Goal: Task Accomplishment & Management: Use online tool/utility

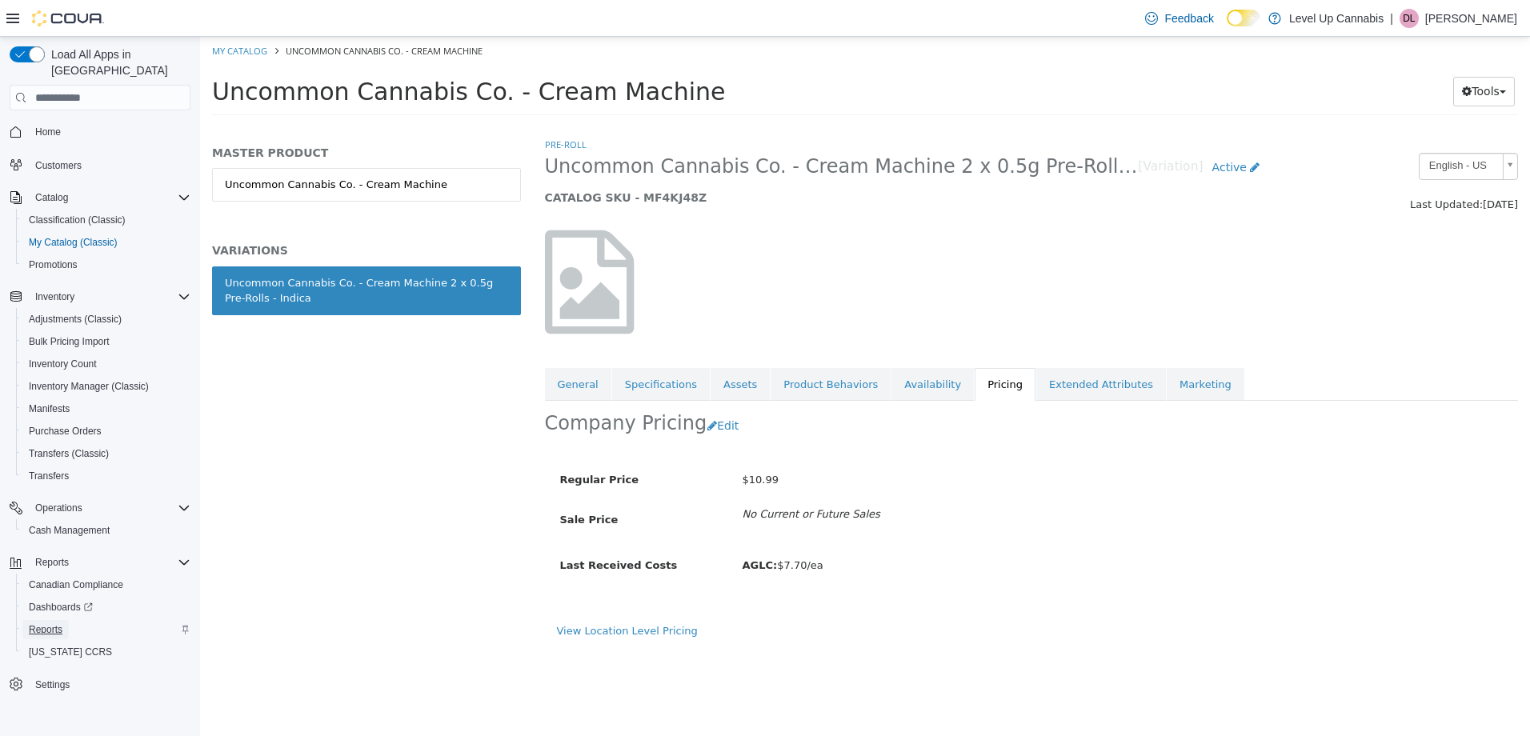
click at [55, 623] on span "Reports" at bounding box center [46, 629] width 34 height 13
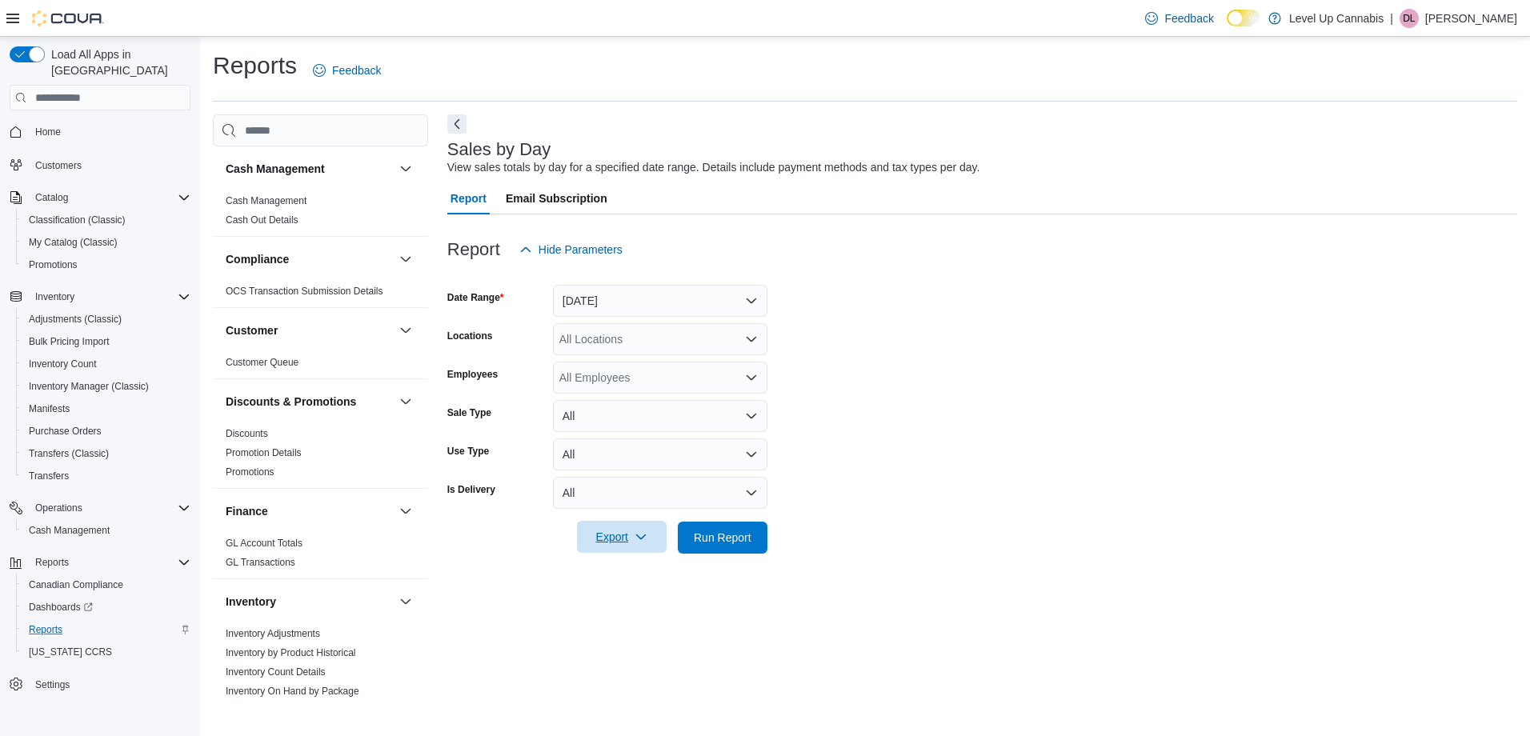
click at [619, 526] on span "Export" at bounding box center [621, 537] width 70 height 32
click at [751, 609] on div "Sales by Day View sales totals by day for a specified date range. Details inclu…" at bounding box center [982, 406] width 1070 height 584
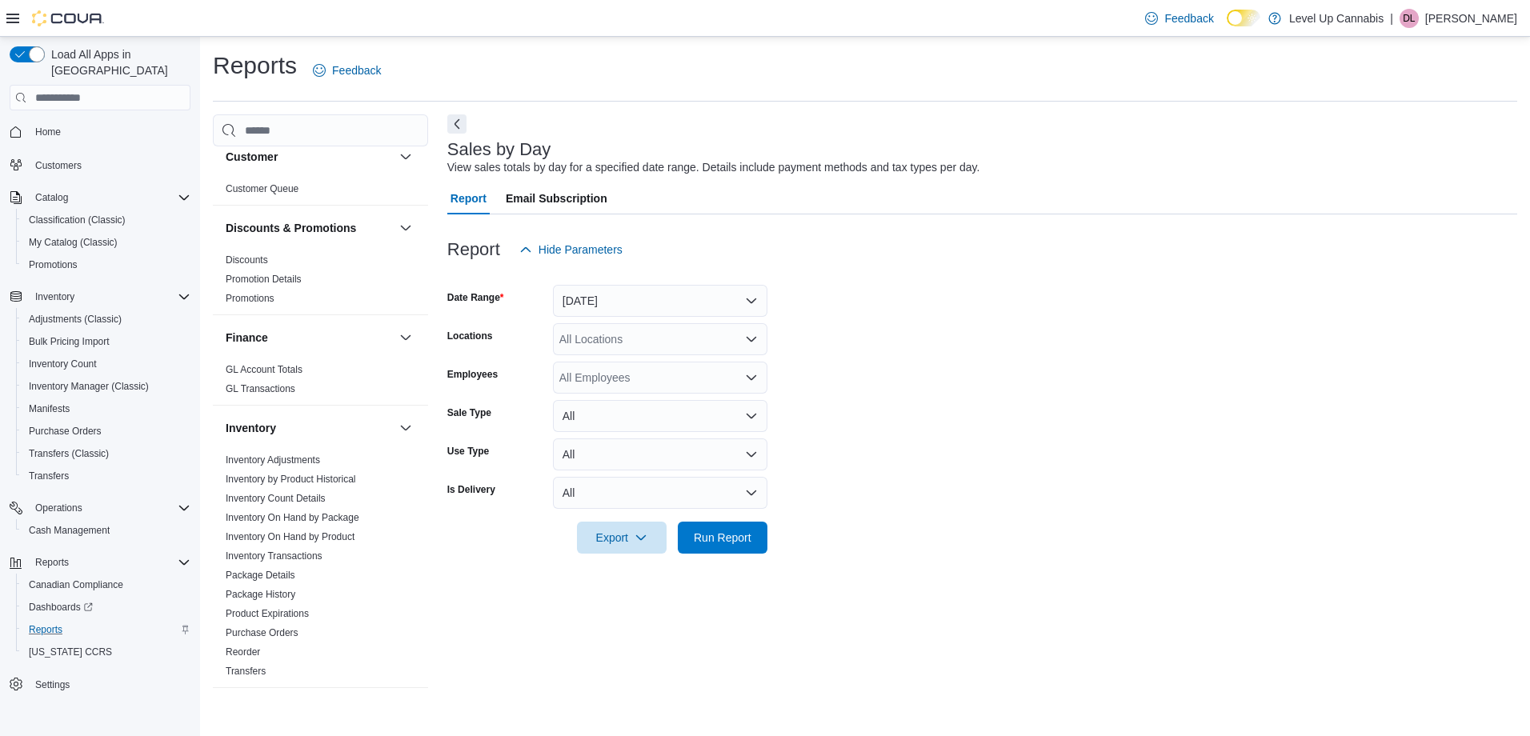
scroll to position [800, 0]
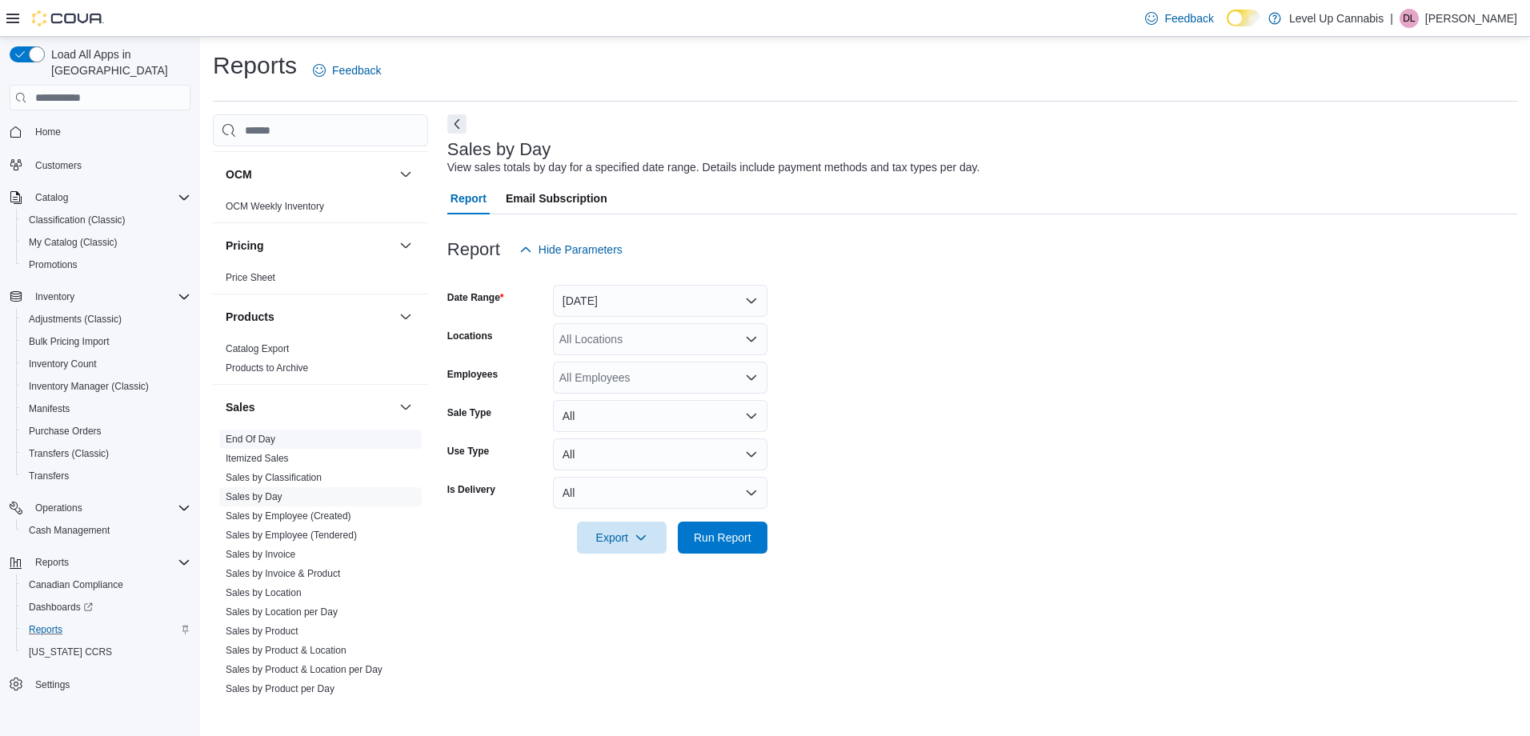
click at [259, 443] on link "End Of Day" at bounding box center [251, 439] width 50 height 11
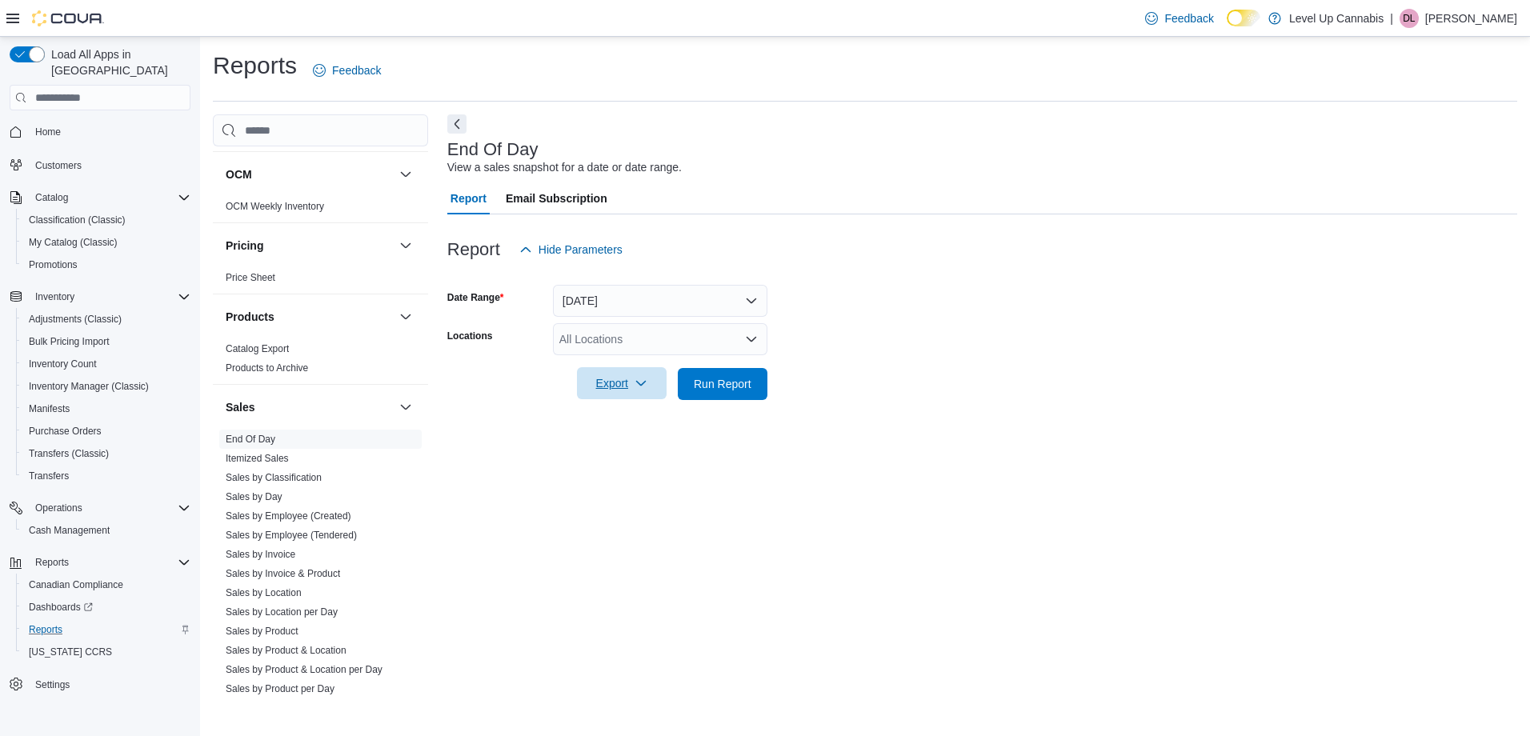
click at [637, 391] on span "Export" at bounding box center [621, 383] width 70 height 32
click at [644, 453] on span "Export to Pdf" at bounding box center [624, 448] width 72 height 13
